Goal: Task Accomplishment & Management: Manage account settings

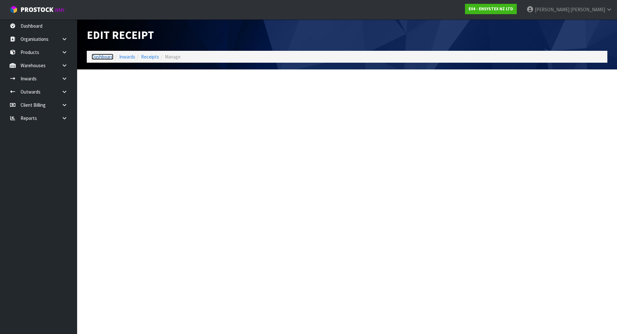
click at [101, 54] on link "Dashboard" at bounding box center [103, 57] width 22 height 6
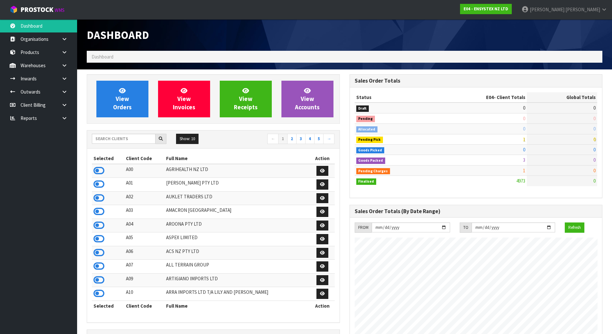
scroll to position [487, 263]
click at [126, 139] on input "text" at bounding box center [124, 139] width 64 height 10
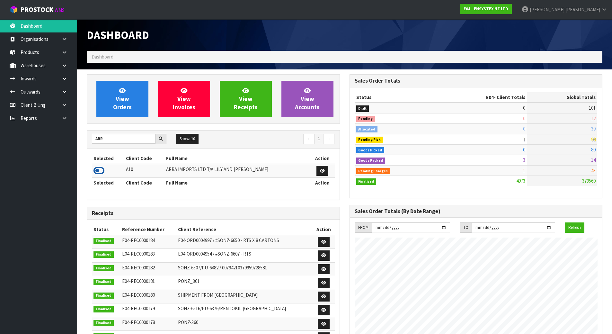
click at [101, 169] on icon at bounding box center [99, 171] width 11 height 10
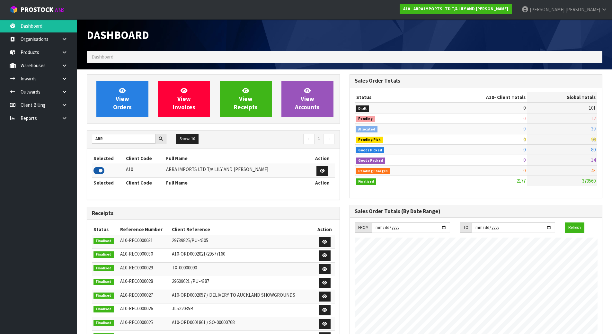
scroll to position [393, 263]
click at [118, 137] on input "ARR" at bounding box center [124, 139] width 64 height 10
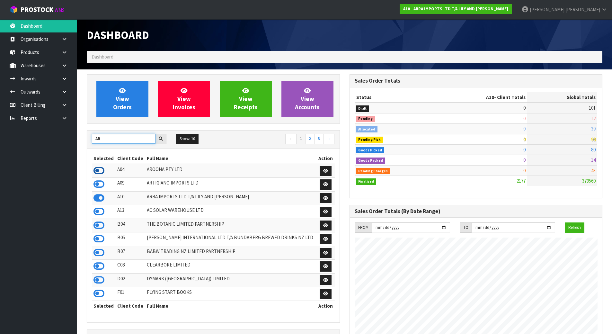
type input "AR"
click at [99, 174] on icon at bounding box center [99, 171] width 11 height 10
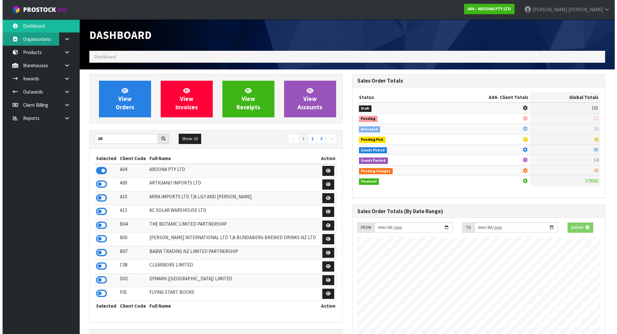
scroll to position [320919, 321049]
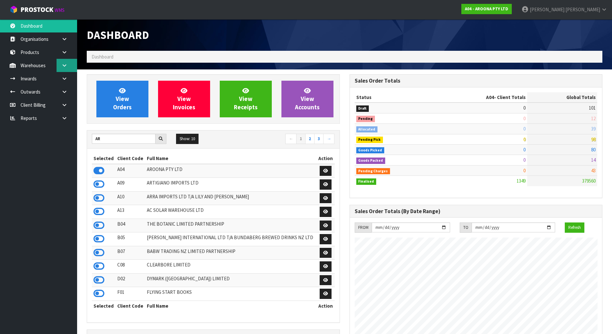
click at [66, 68] on link at bounding box center [67, 65] width 21 height 13
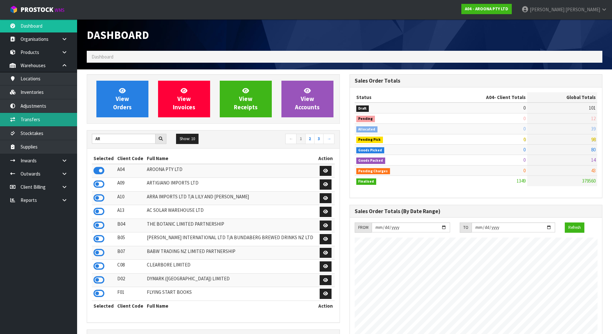
click at [54, 118] on link "Transfers" at bounding box center [38, 119] width 77 height 13
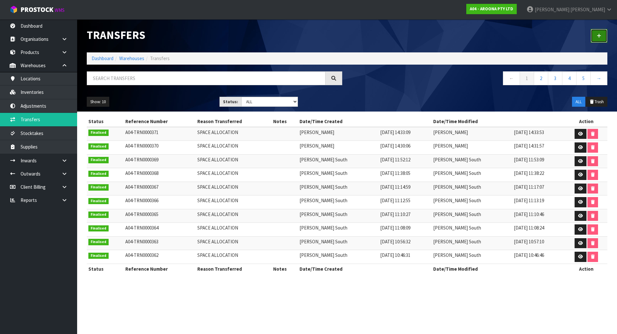
click at [600, 31] on link at bounding box center [599, 36] width 17 height 14
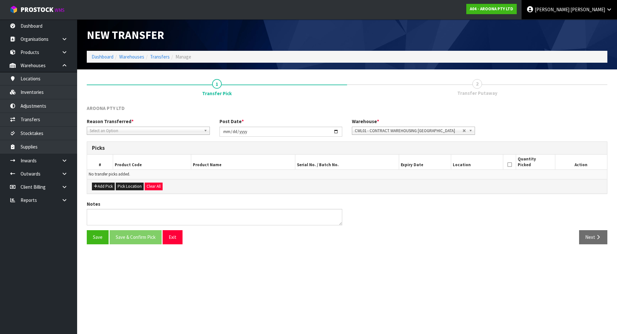
click at [606, 2] on link "Michael Drugan" at bounding box center [568, 9] width 95 height 19
click at [593, 22] on link "Logout" at bounding box center [591, 25] width 51 height 9
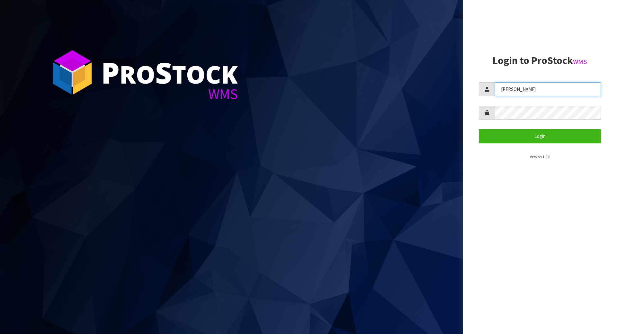
drag, startPoint x: 527, startPoint y: 87, endPoint x: 468, endPoint y: 85, distance: 59.2
click at [468, 85] on aside "Login to ProStock WMS [GEOGRAPHIC_DATA] Login Version 1.0.0" at bounding box center [540, 167] width 154 height 334
type input "meena"
click at [461, 111] on div "P ro S tock WMS Login to ProStock WMS meena Login Version 1.0.0" at bounding box center [308, 167] width 617 height 334
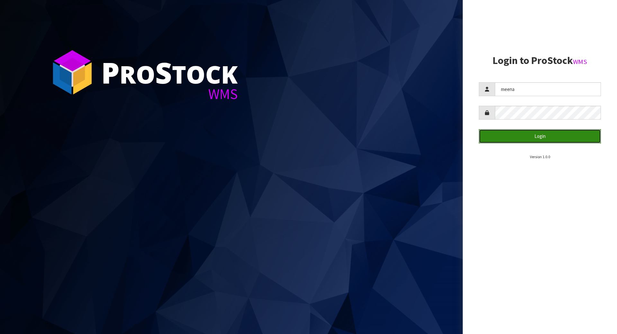
click at [492, 137] on button "Login" at bounding box center [540, 136] width 122 height 14
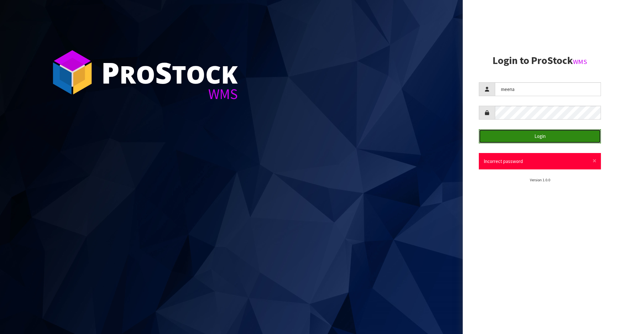
click at [514, 135] on button "Login" at bounding box center [540, 136] width 122 height 14
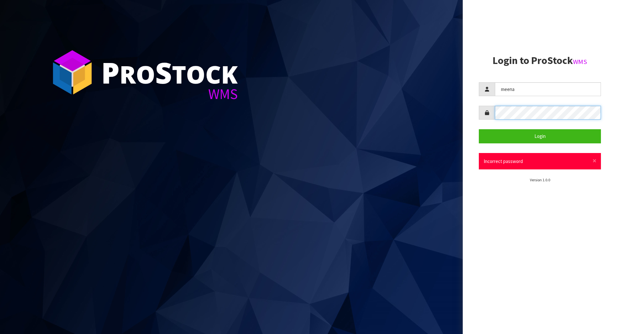
click at [485, 115] on div at bounding box center [540, 113] width 122 height 14
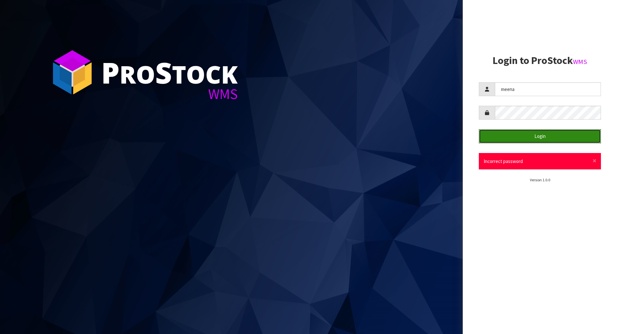
click at [491, 134] on button "Login" at bounding box center [540, 136] width 122 height 14
